Goal: Transaction & Acquisition: Book appointment/travel/reservation

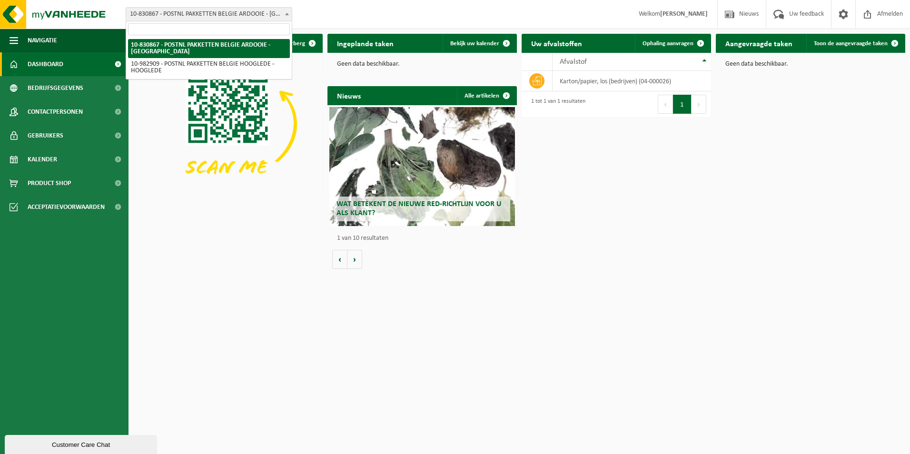
click at [217, 13] on span "10-830867 - POSTNL PAKKETTEN BELGIE ARDOOIE - [GEOGRAPHIC_DATA]" at bounding box center [209, 14] width 166 height 13
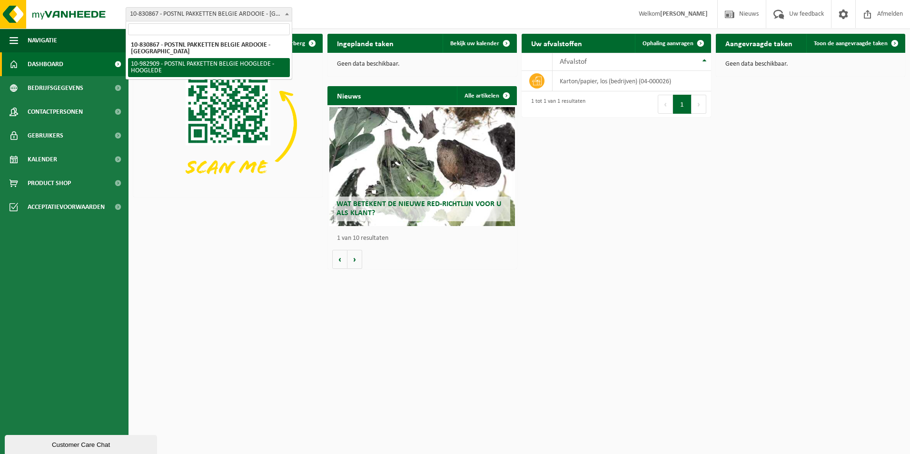
select select "162888"
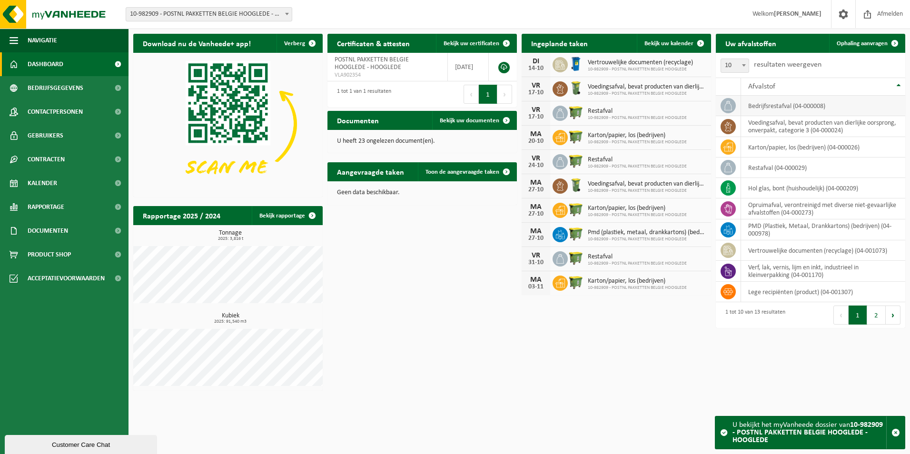
drag, startPoint x: 853, startPoint y: 43, endPoint x: 722, endPoint y: 108, distance: 145.8
click at [853, 43] on span "Ophaling aanvragen" at bounding box center [862, 43] width 51 height 6
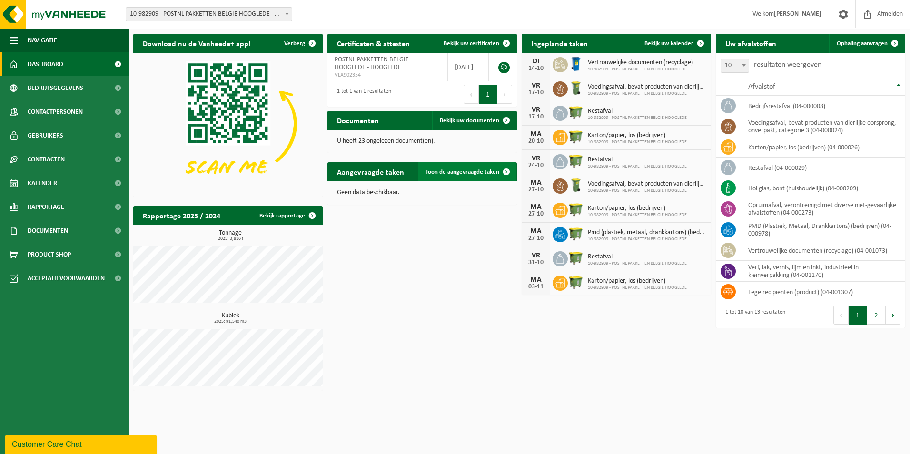
click at [456, 172] on span "Toon de aangevraagde taken" at bounding box center [463, 172] width 74 height 6
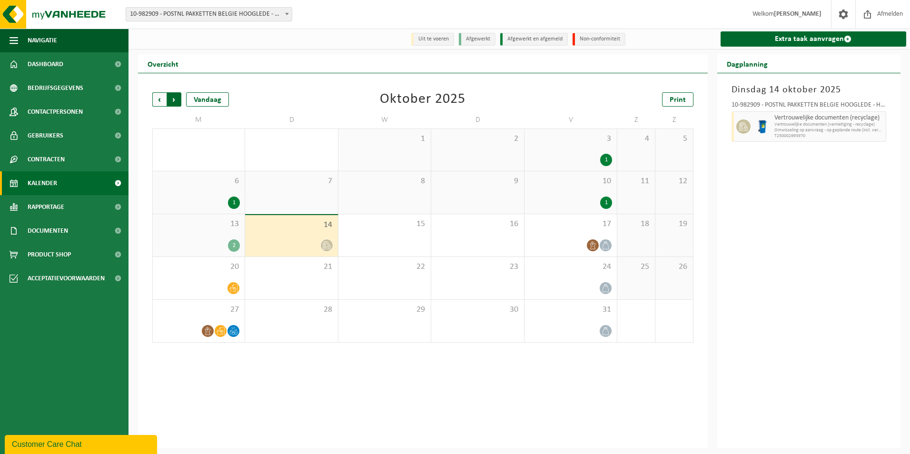
click at [160, 101] on span "Vorige" at bounding box center [159, 99] width 14 height 14
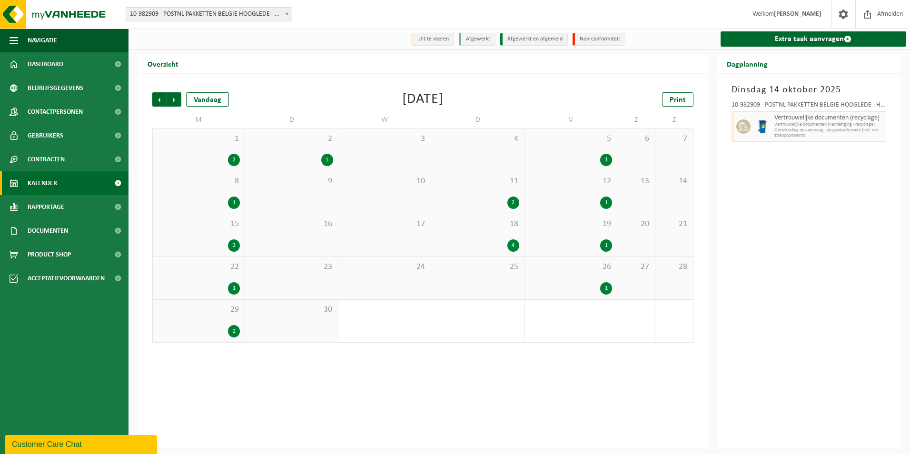
click at [512, 202] on div "2" at bounding box center [513, 203] width 12 height 12
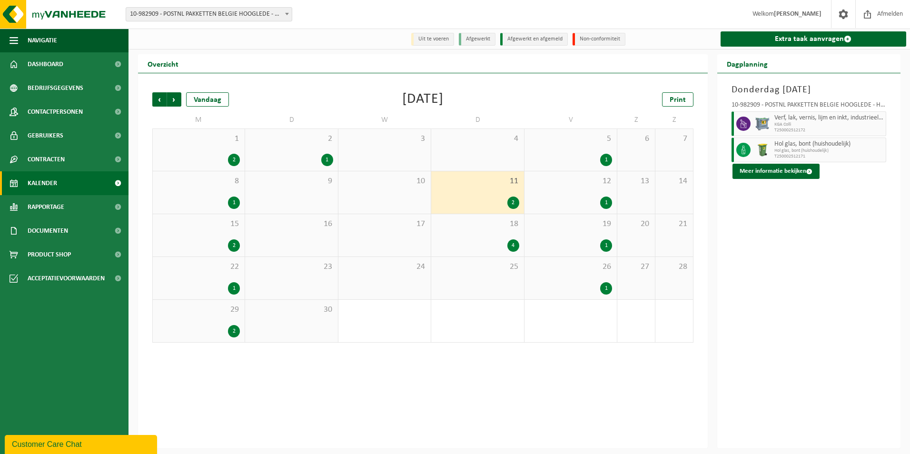
click at [515, 249] on div "4" at bounding box center [513, 245] width 12 height 12
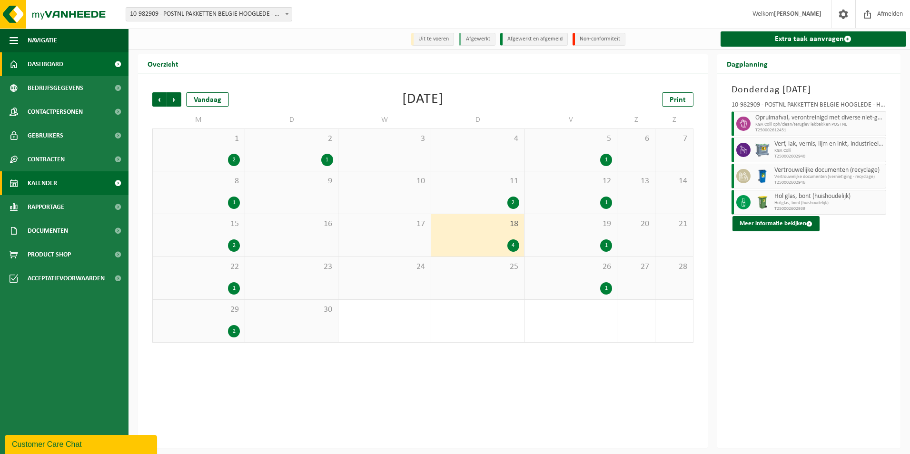
click at [38, 61] on span "Dashboard" at bounding box center [46, 64] width 36 height 24
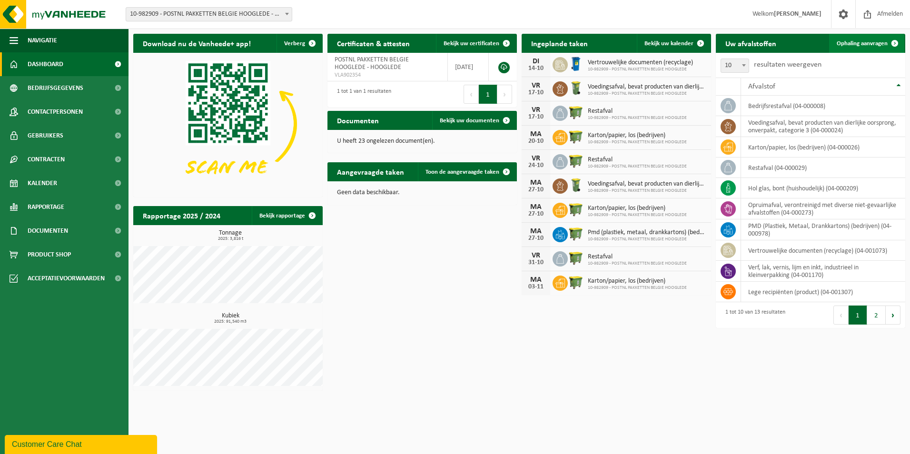
click at [887, 42] on span at bounding box center [894, 43] width 19 height 19
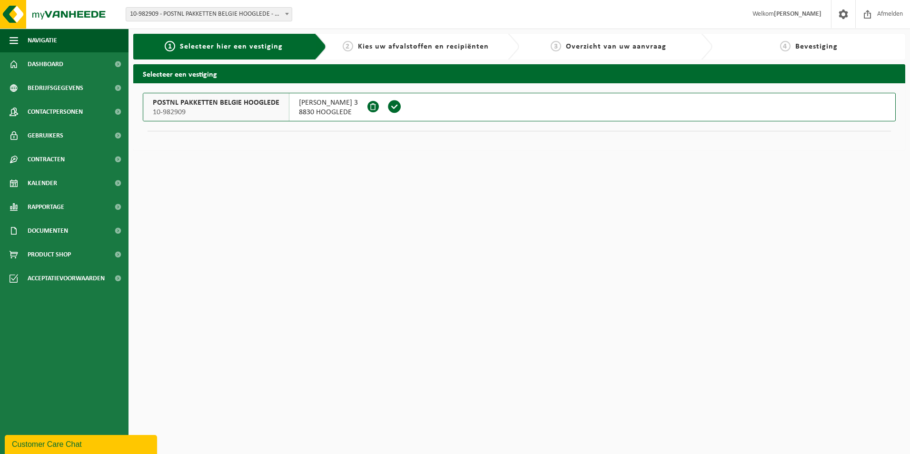
click at [402, 107] on span at bounding box center [394, 106] width 14 height 14
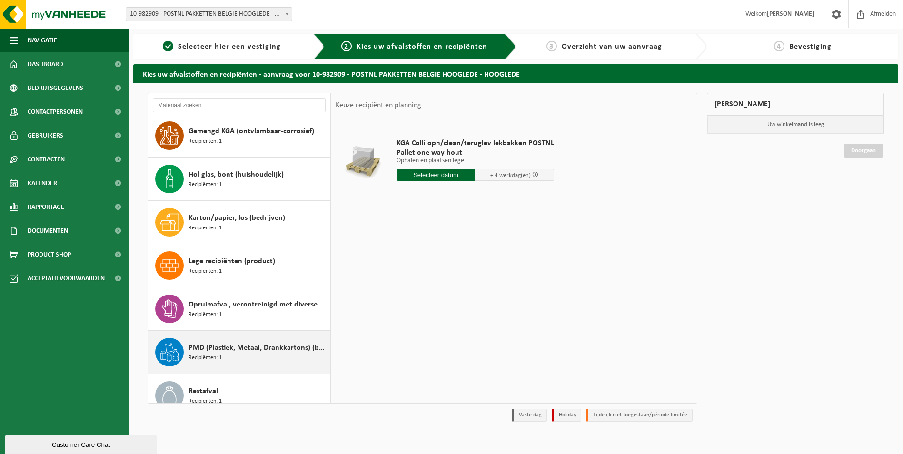
scroll to position [95, 0]
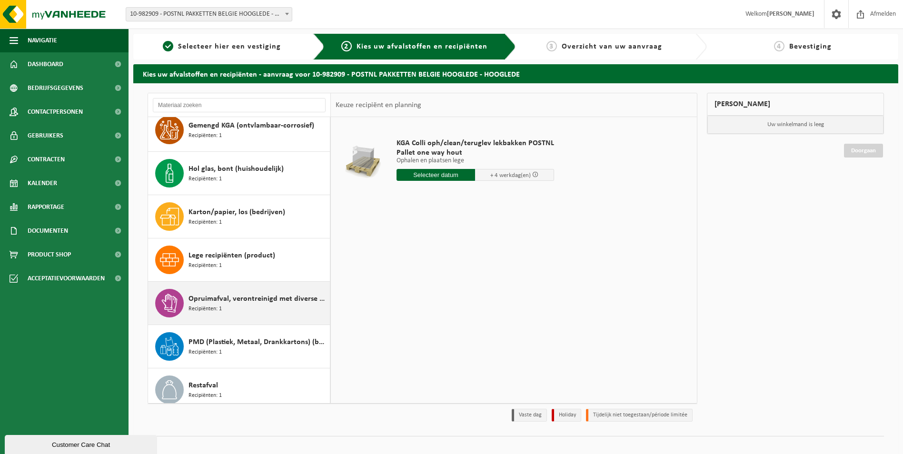
click at [236, 307] on div "Opruimafval, verontreinigd met diverse niet-gevaarlijke afvalstoffen Recipiënte…" at bounding box center [257, 303] width 139 height 29
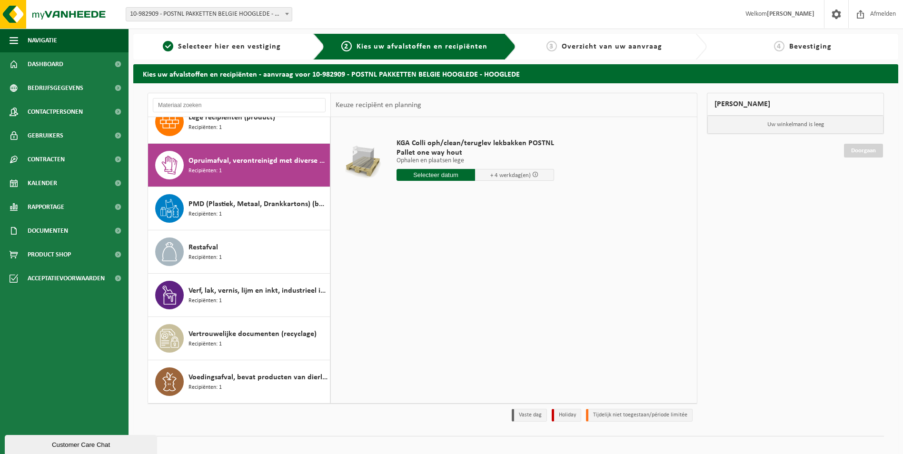
scroll to position [233, 0]
click at [430, 174] on input "text" at bounding box center [436, 175] width 79 height 12
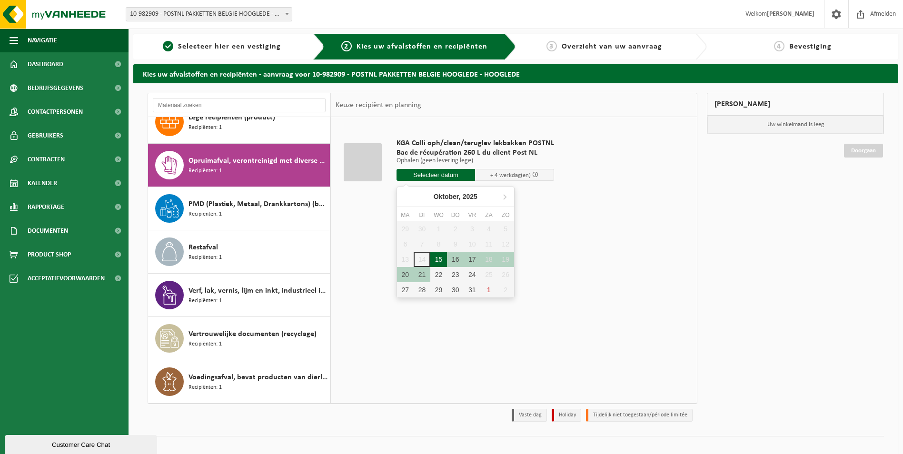
click at [437, 262] on div "15" at bounding box center [438, 259] width 17 height 15
type input "Van 2025-10-15"
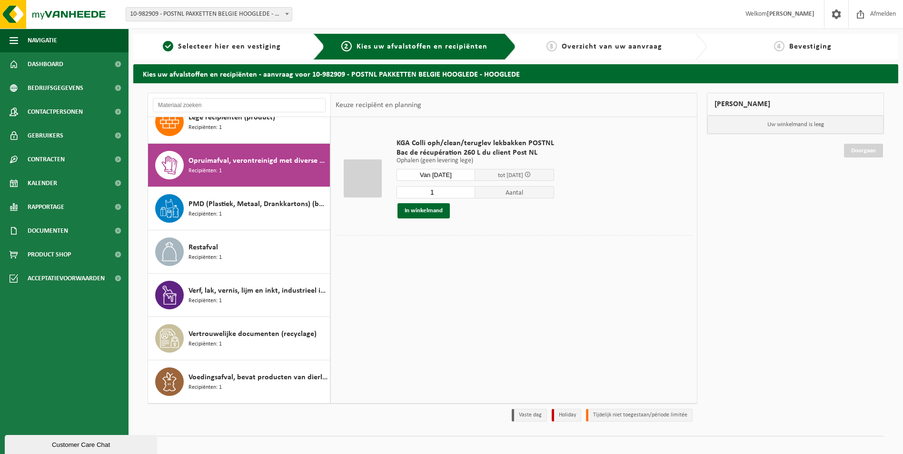
click at [444, 195] on input "1" at bounding box center [436, 192] width 79 height 12
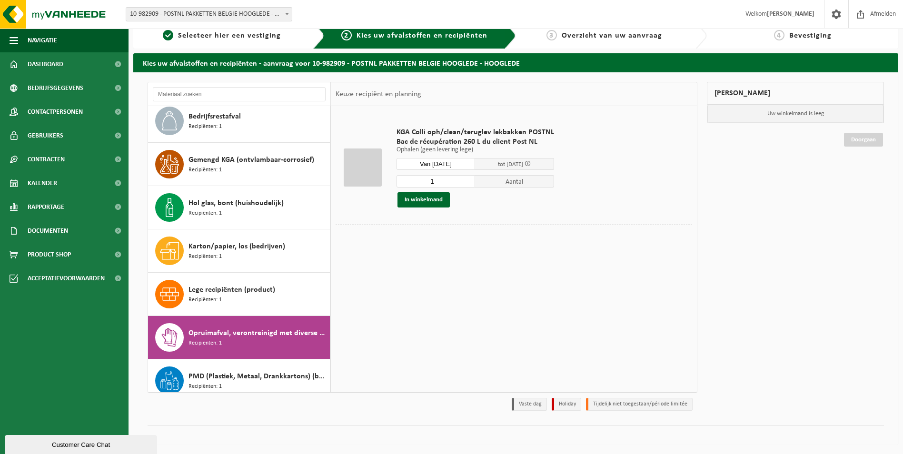
scroll to position [0, 0]
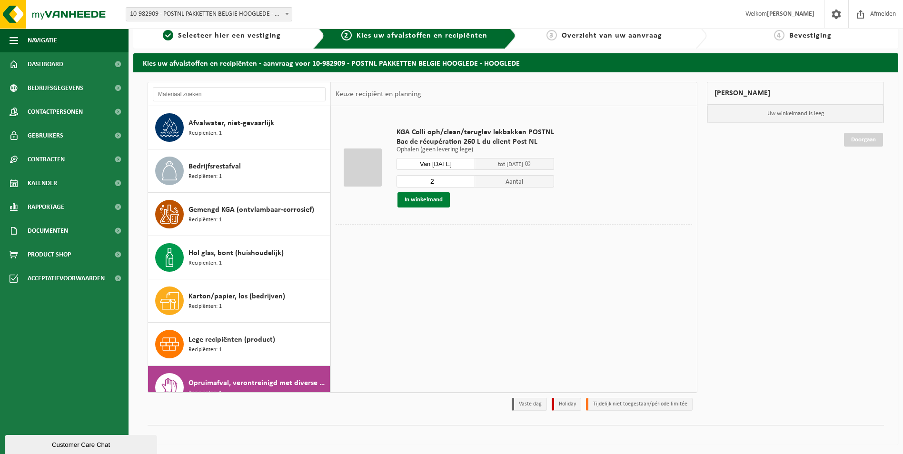
type input "2"
click at [436, 200] on button "In winkelmand" at bounding box center [423, 199] width 52 height 15
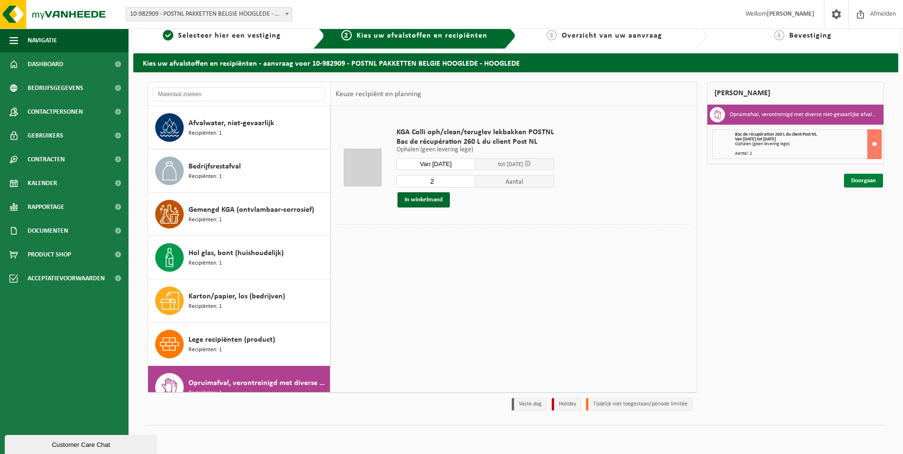
click at [856, 181] on link "Doorgaan" at bounding box center [863, 181] width 39 height 14
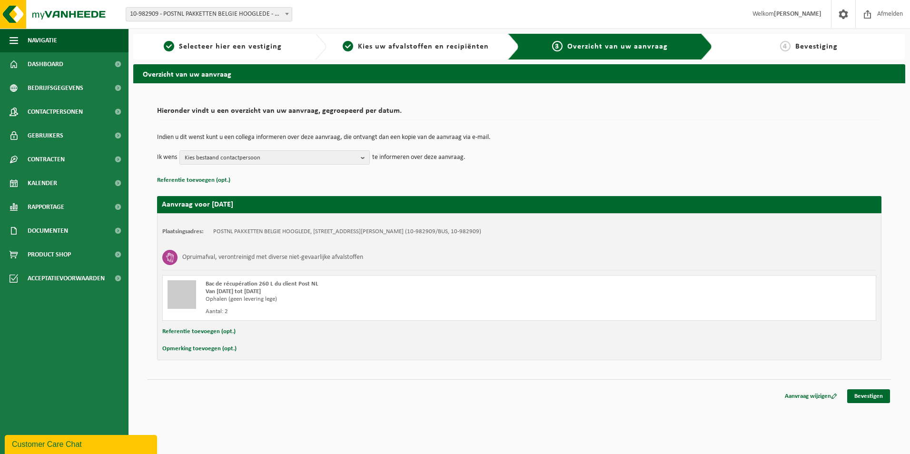
click at [201, 349] on button "Opmerking toevoegen (opt.)" at bounding box center [199, 349] width 74 height 12
click at [243, 354] on input "text" at bounding box center [538, 350] width 658 height 14
type input "g"
type input "p"
type input "v"
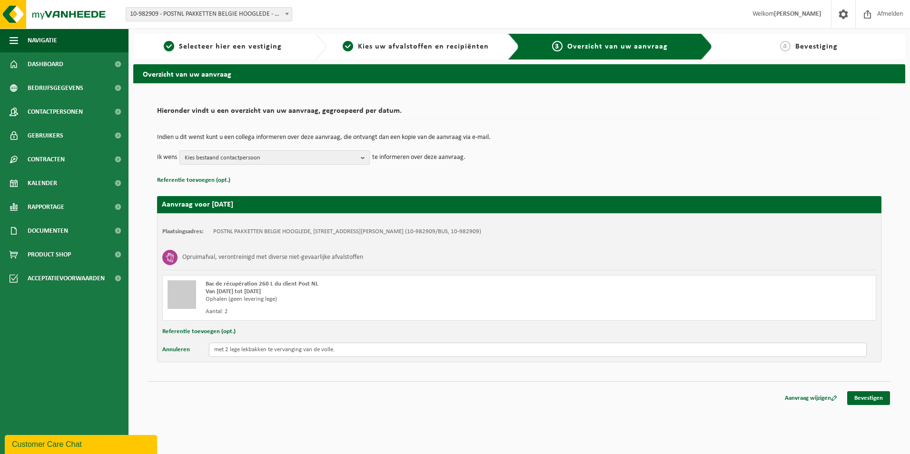
type input "met 2 lege lekbakken te vervanging van de volle."
click at [282, 155] on span "Kies bestaand contactpersoon" at bounding box center [271, 158] width 172 height 14
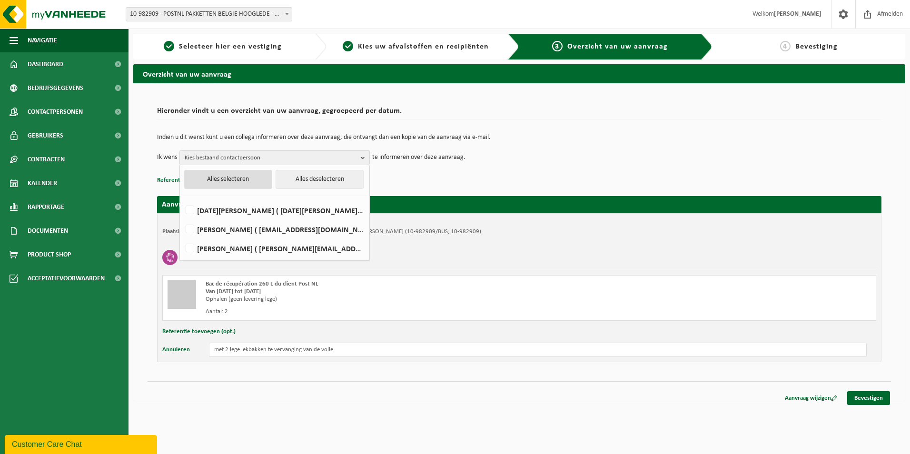
click at [246, 178] on button "Alles selecteren" at bounding box center [228, 179] width 88 height 19
checkbox input "true"
click at [436, 378] on div "Hieronder vindt u een overzicht van uw aanvraag, gegroepeerd per datum. Indien …" at bounding box center [519, 241] width 772 height 317
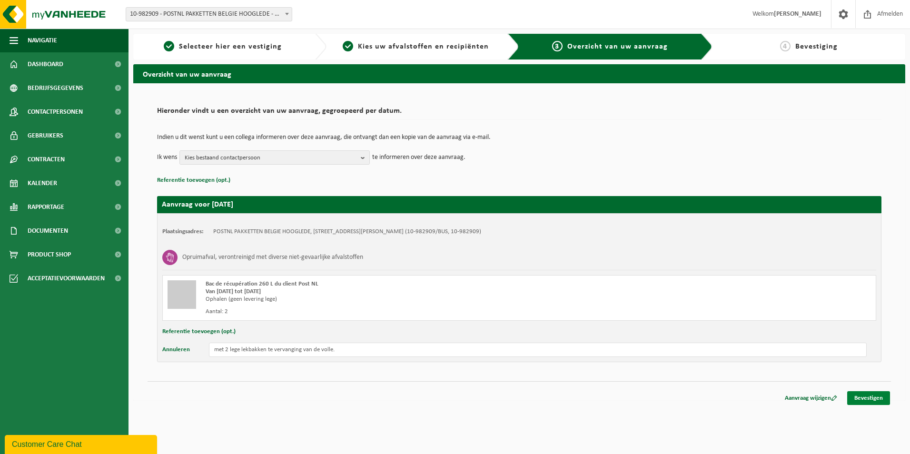
click at [868, 400] on link "Bevestigen" at bounding box center [868, 398] width 43 height 14
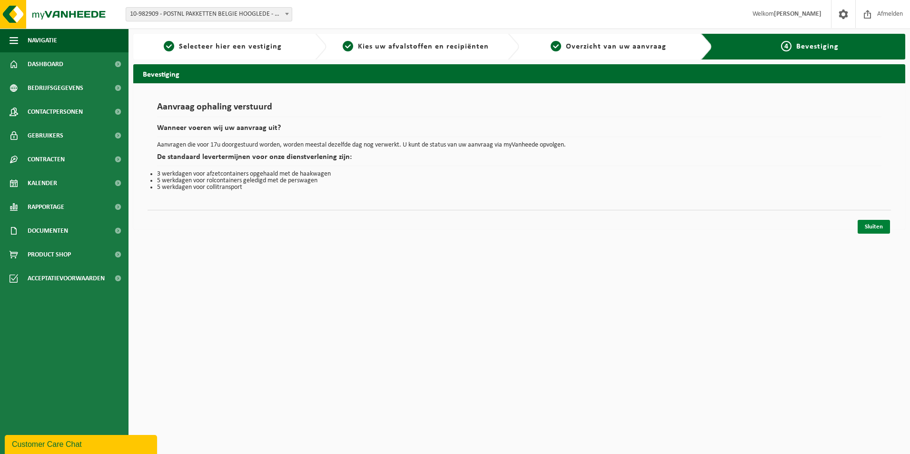
click at [868, 228] on link "Sluiten" at bounding box center [874, 227] width 32 height 14
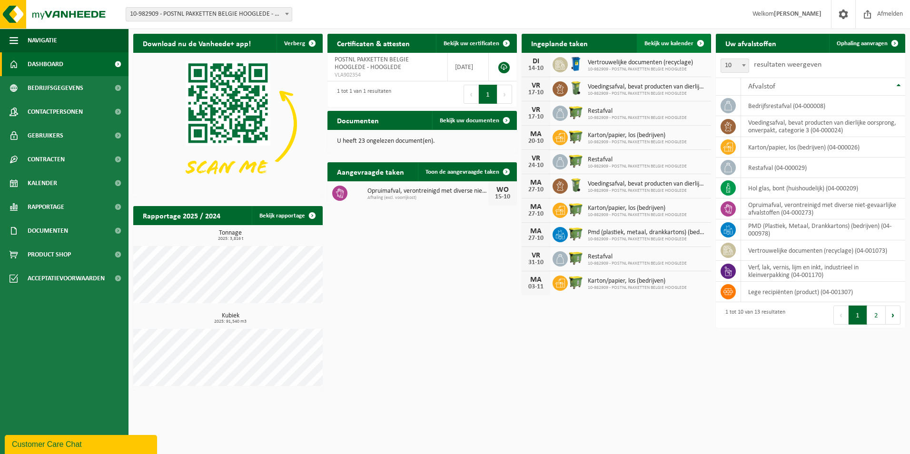
click at [672, 45] on span "Bekijk uw kalender" at bounding box center [668, 43] width 49 height 6
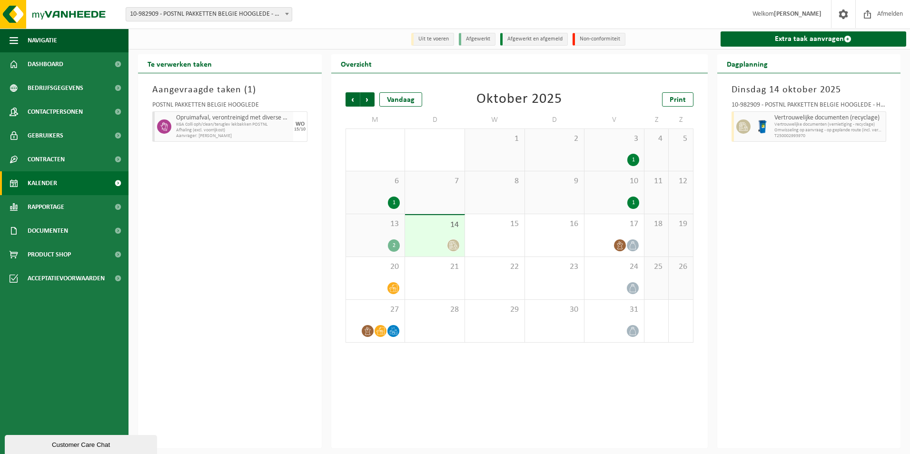
click at [453, 248] on icon at bounding box center [453, 245] width 8 height 8
click at [804, 129] on span "Omwisseling op aanvraag - op geplande route (incl. verwerking)" at bounding box center [828, 131] width 109 height 6
click at [798, 132] on span "Omwisseling op aanvraag - op geplande route (incl. verwerking)" at bounding box center [828, 131] width 109 height 6
click at [442, 232] on div "14" at bounding box center [434, 235] width 59 height 41
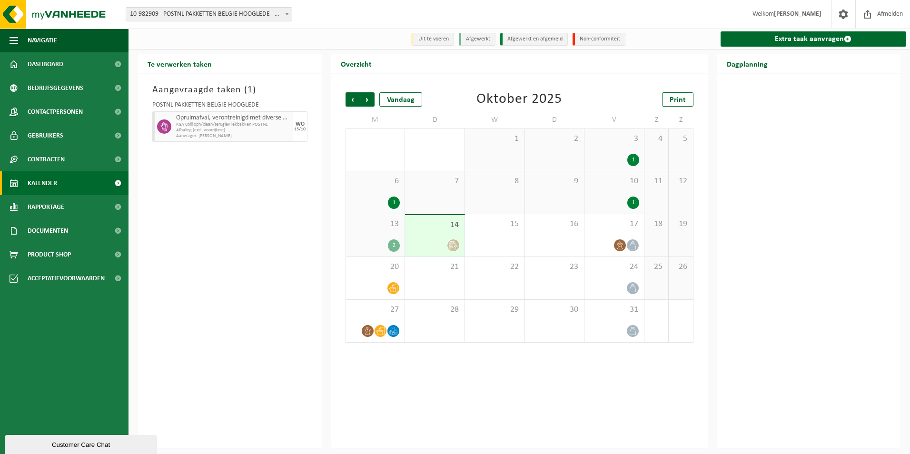
click at [445, 232] on div "14" at bounding box center [434, 235] width 59 height 41
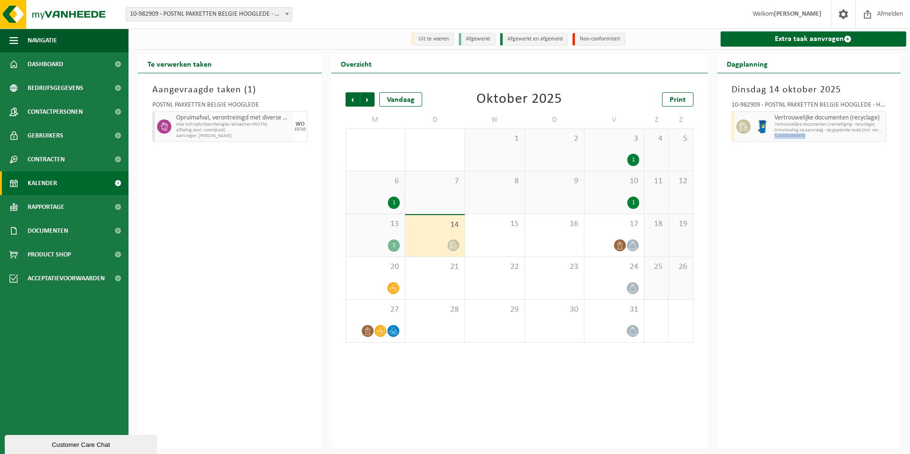
drag, startPoint x: 805, startPoint y: 136, endPoint x: 773, endPoint y: 134, distance: 31.4
click at [773, 134] on div "Vertrouwelijke documenten (recyclage) Vertrouwelijke documenten (vernietiging -…" at bounding box center [829, 126] width 115 height 30
copy span "T250002993970"
click at [496, 244] on div "15" at bounding box center [494, 235] width 59 height 42
